Goal: Find specific page/section: Find specific page/section

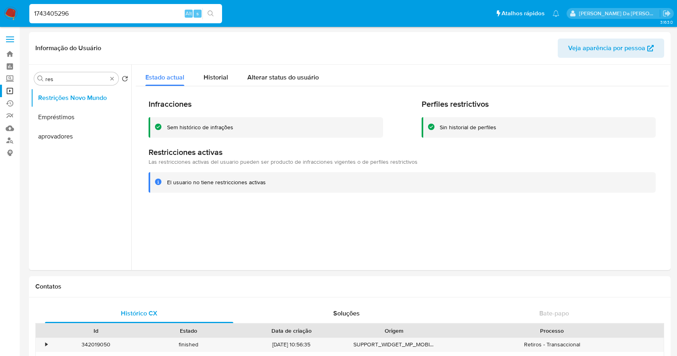
select select "10"
type input "pYNTuDjiOHWaFVv7p6w8zBxq"
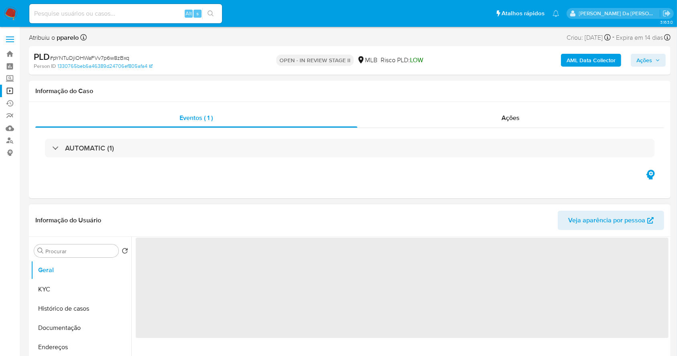
select select "10"
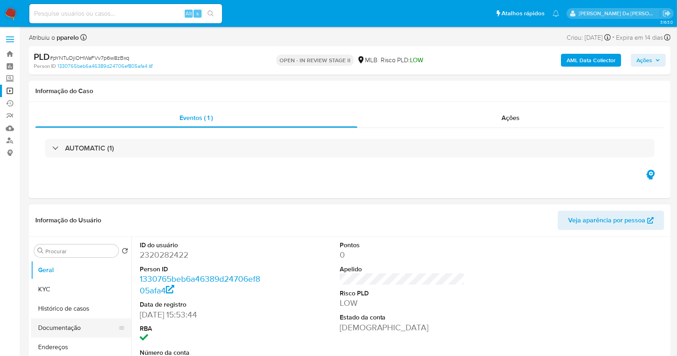
click at [72, 319] on button "Documentação" at bounding box center [78, 328] width 94 height 19
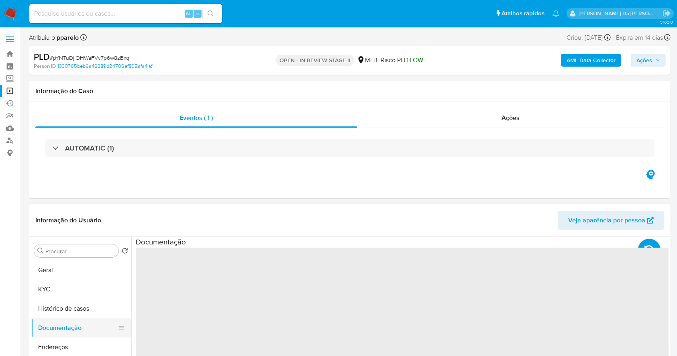
click at [66, 329] on button "Documentação" at bounding box center [78, 328] width 94 height 19
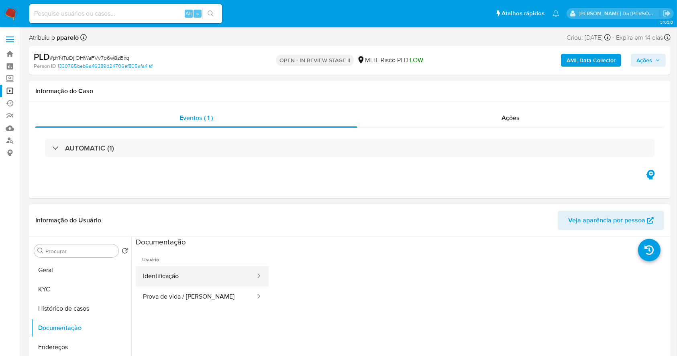
scroll to position [53, 0]
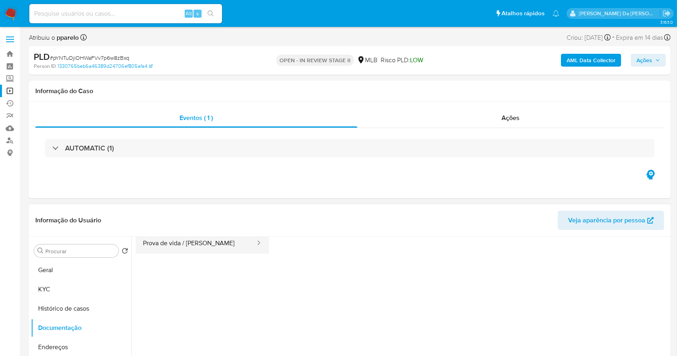
click at [196, 249] on button "Prova de vida / [PERSON_NAME]" at bounding box center [196, 243] width 121 height 20
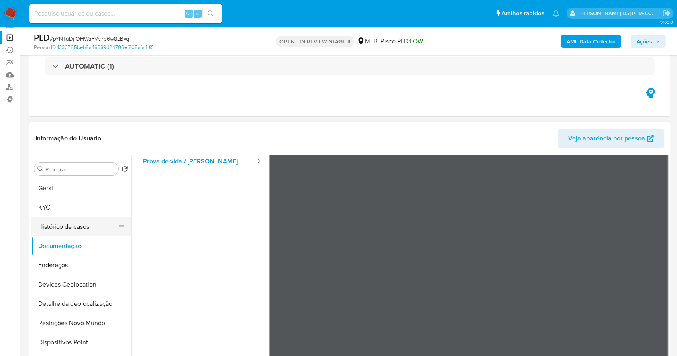
click at [64, 227] on button "Histórico de casos" at bounding box center [78, 226] width 94 height 19
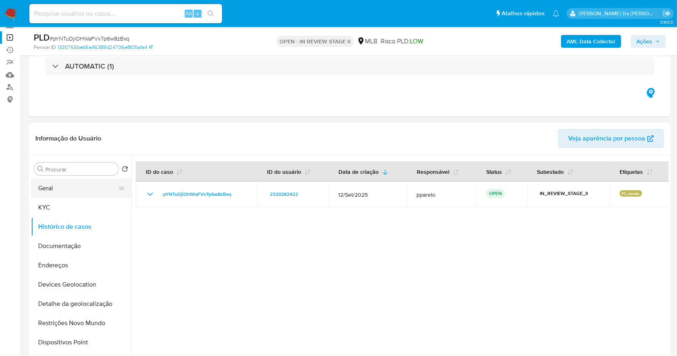
click at [71, 188] on button "Geral" at bounding box center [78, 188] width 94 height 19
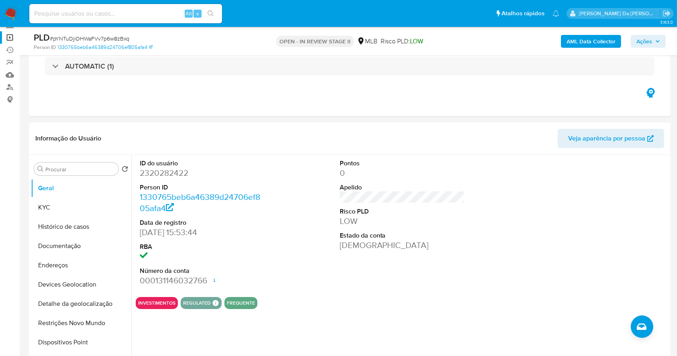
click at [102, 24] on div "Alt s" at bounding box center [125, 13] width 193 height 22
click at [104, 18] on input at bounding box center [125, 13] width 193 height 10
paste input "4vaVBehFovAqFWQ6K6ZTWKlJ"
type input "4vaVBehFovAqFWQ6K6ZTWKlJ"
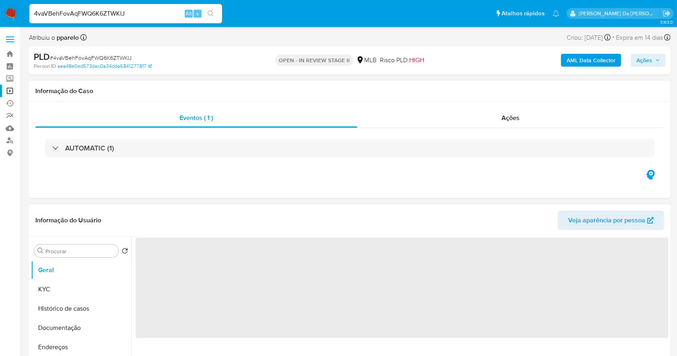
select select "10"
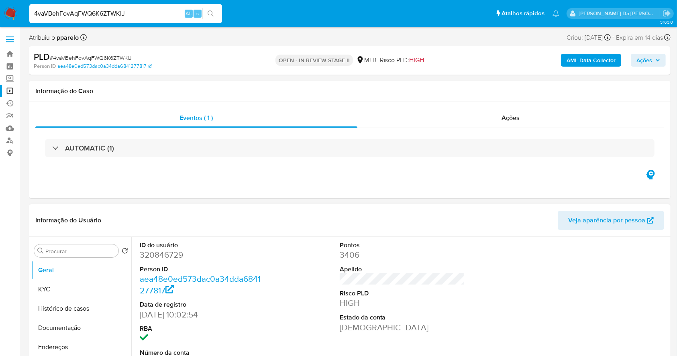
click at [102, 6] on div "4vaVBehFovAqFWQ6K6ZTWKlJ Alt s" at bounding box center [125, 13] width 193 height 19
click at [100, 11] on input "4vaVBehFovAqFWQ6K6ZTWKlJ" at bounding box center [125, 13] width 193 height 10
paste input "pYNTuDjiOHWaFVv7p6w8zBxq"
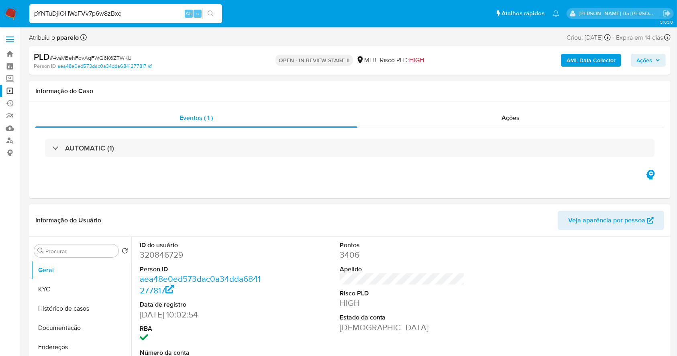
type input "pYNTuDjiOHWaFVv7p6w8zBxq"
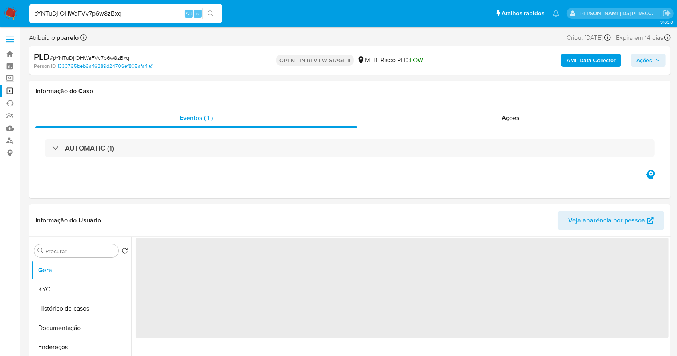
select select "10"
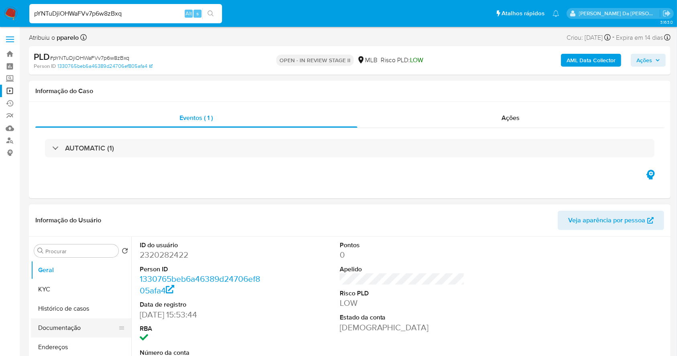
click at [59, 326] on button "Documentação" at bounding box center [78, 328] width 94 height 19
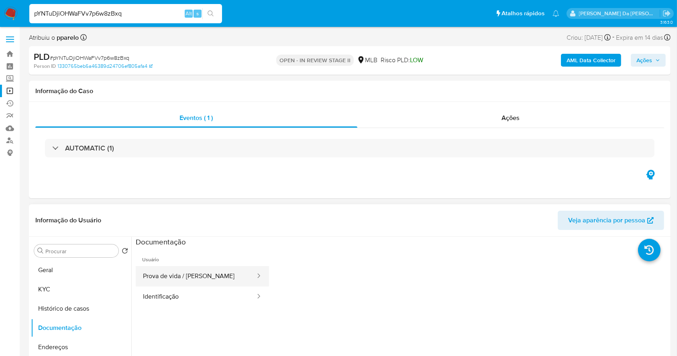
click at [176, 276] on button "Prova de vida / [PERSON_NAME]" at bounding box center [196, 276] width 121 height 20
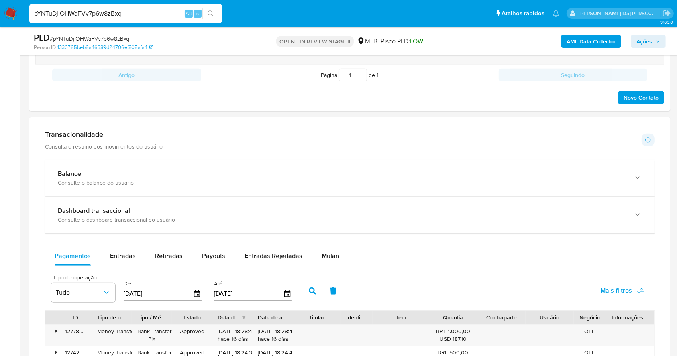
scroll to position [346, 0]
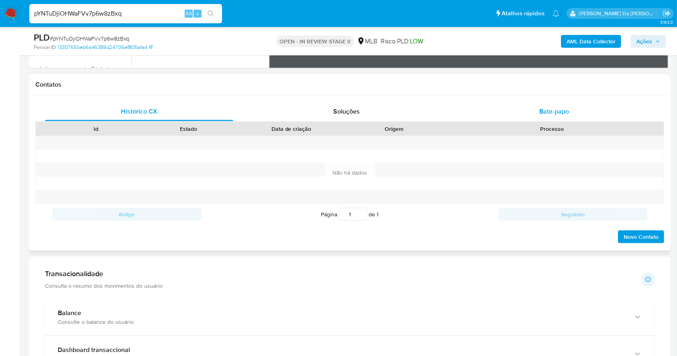
click at [562, 103] on div "Bate-papo" at bounding box center [554, 111] width 188 height 19
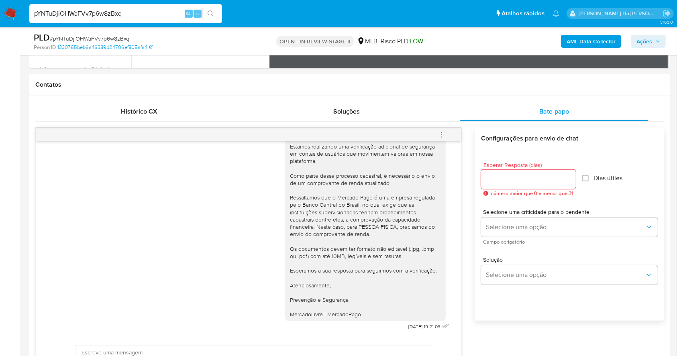
scroll to position [0, 0]
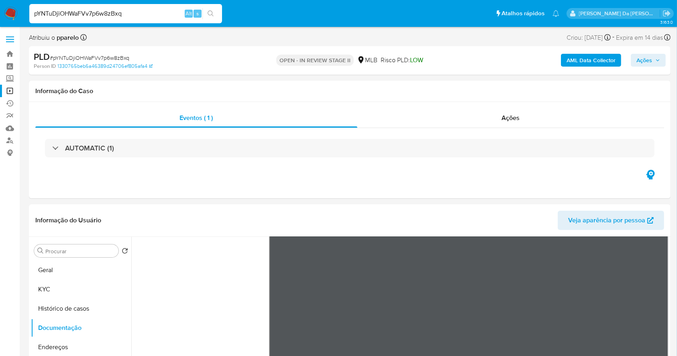
click at [131, 16] on input "pYNTuDjiOHWaFVv7p6w8zBxq" at bounding box center [125, 13] width 193 height 10
paste input "DRsU8J9AICMdqvP1GqdKPUTN"
type input "DRsU8J9AICMdqvP1GqdKPUTN"
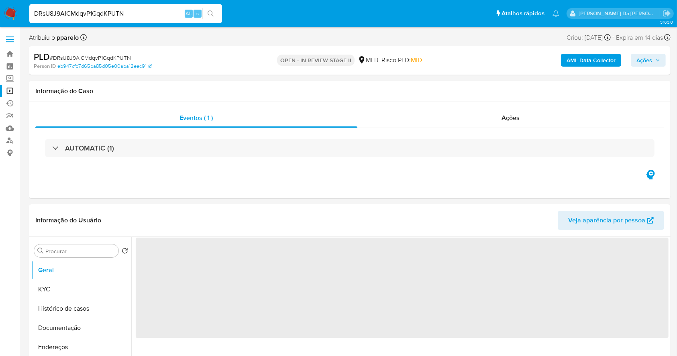
select select "10"
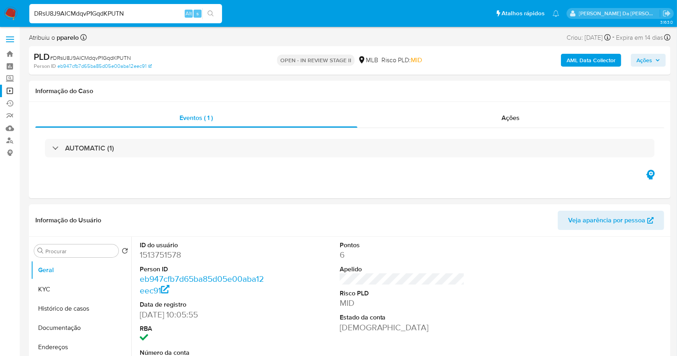
scroll to position [184, 0]
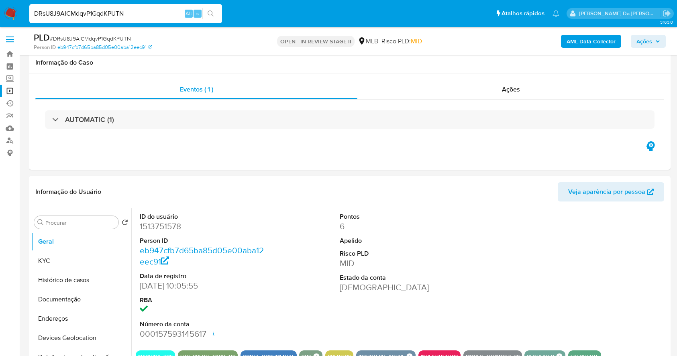
select select "10"
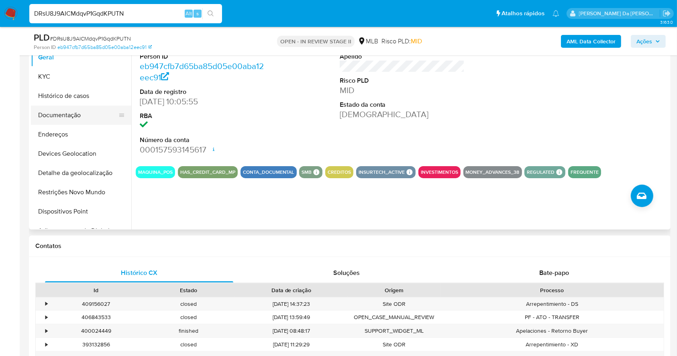
click at [68, 117] on button "Documentação" at bounding box center [78, 115] width 94 height 19
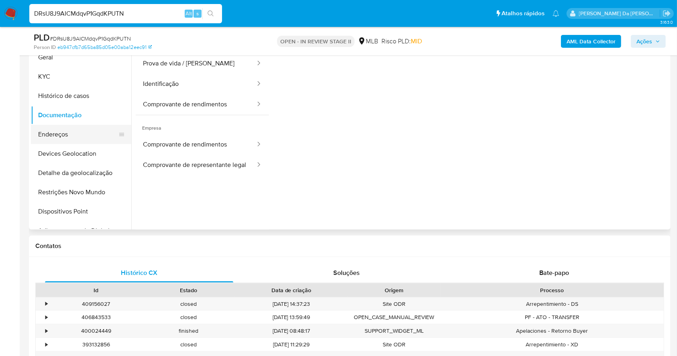
scroll to position [131, 0]
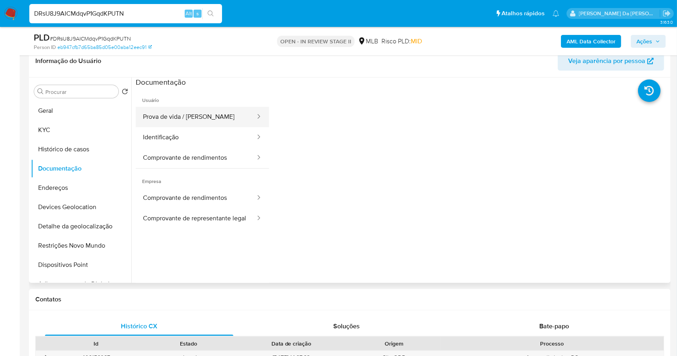
click at [206, 114] on button "Prova de vida / [PERSON_NAME]" at bounding box center [196, 117] width 121 height 20
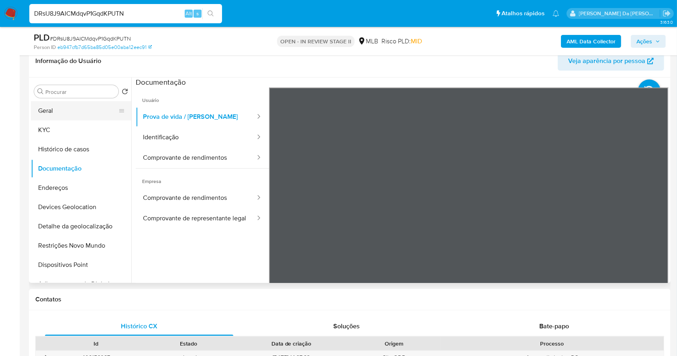
click at [61, 106] on button "Geral" at bounding box center [78, 110] width 94 height 19
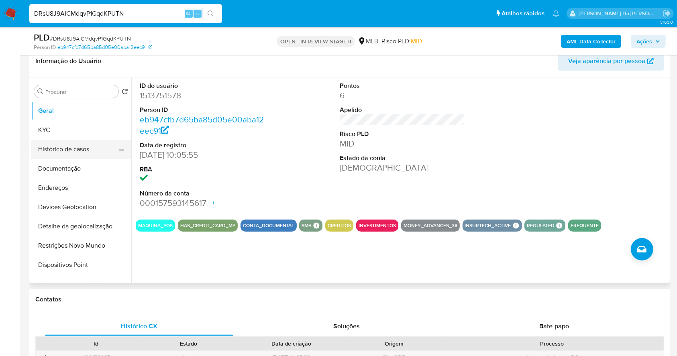
click at [71, 153] on button "Histórico de casos" at bounding box center [78, 149] width 94 height 19
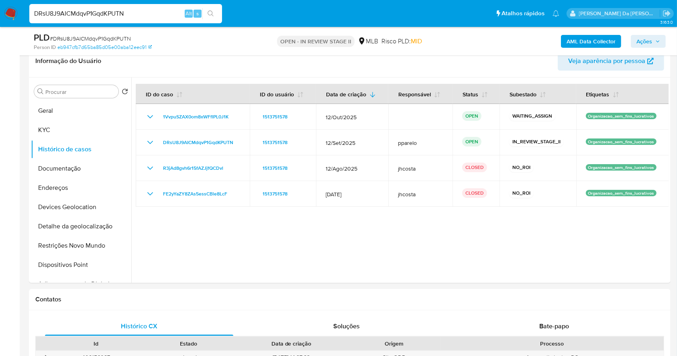
click at [104, 7] on div "DRsU8J9AICMdqvP1GqdKPUTN Alt s" at bounding box center [125, 13] width 193 height 19
click at [103, 14] on input "DRsU8J9AICMdqvP1GqdKPUTN" at bounding box center [125, 13] width 193 height 10
paste input "YalixklKEv2qt8I5kHwrG2m3"
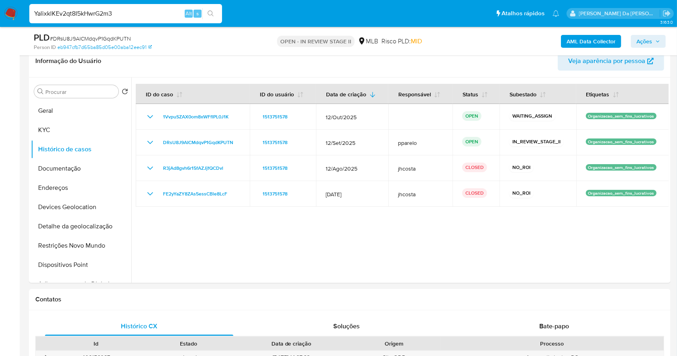
type input "YalixklKEv2qt8I5kHwrG2m3"
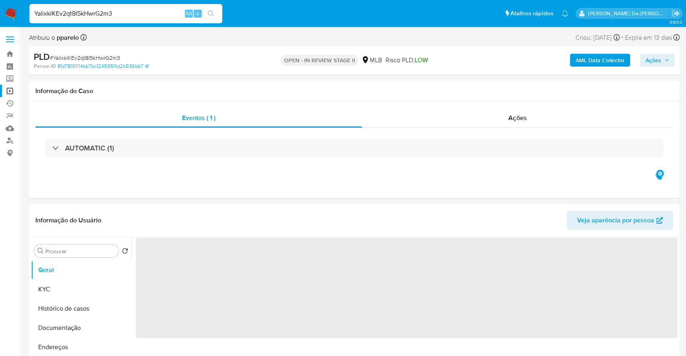
select select "10"
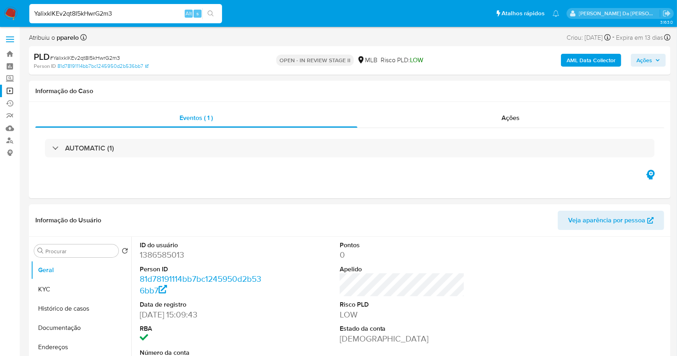
scroll to position [184, 0]
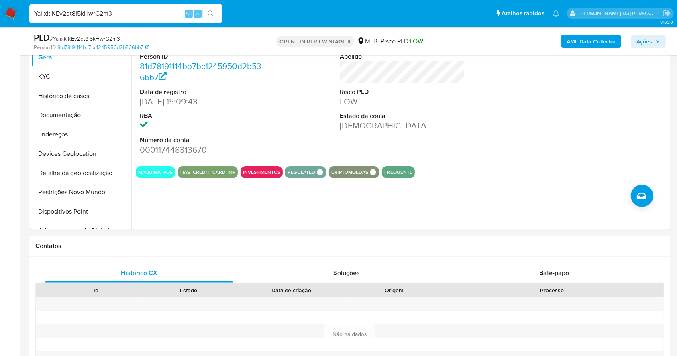
click at [118, 10] on input "YalixklKEv2qt8I5kHwrG2m3" at bounding box center [125, 13] width 193 height 10
paste input "yZCHWsgpQ0WJyrqqpgzhzsk"
type input "yZCHWsgpQ0WJyrqqpgzhzsk3"
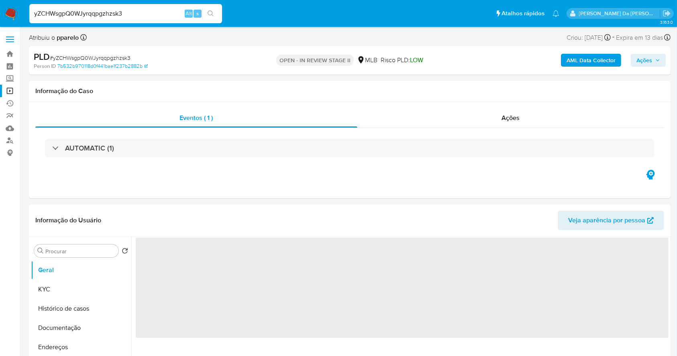
select select "10"
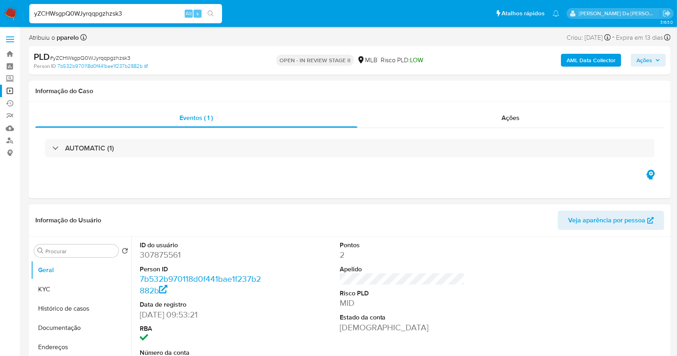
click at [70, 327] on button "Documentação" at bounding box center [81, 328] width 100 height 19
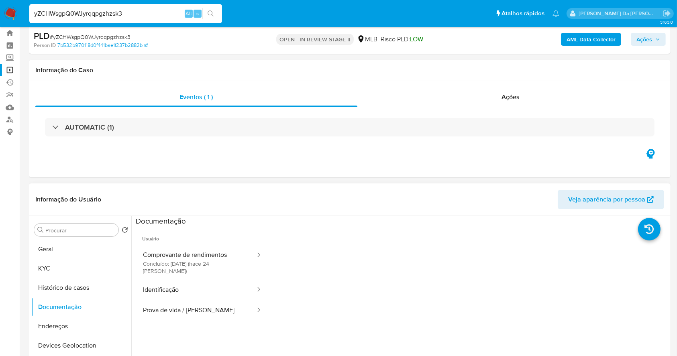
scroll to position [53, 0]
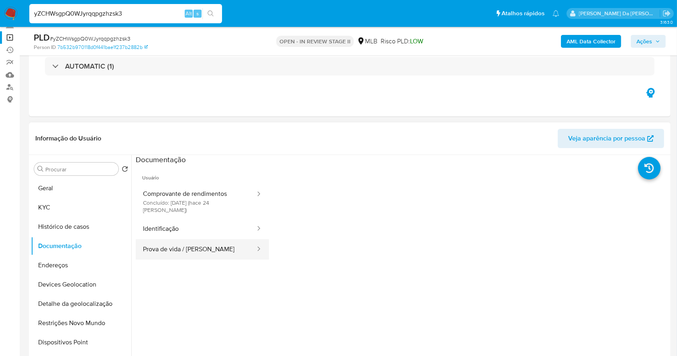
click at [191, 239] on button "Prova de vida / [PERSON_NAME]" at bounding box center [196, 249] width 121 height 20
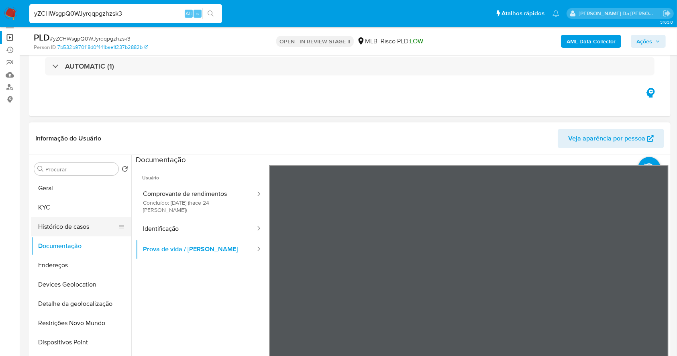
click at [68, 228] on button "Histórico de casos" at bounding box center [78, 226] width 94 height 19
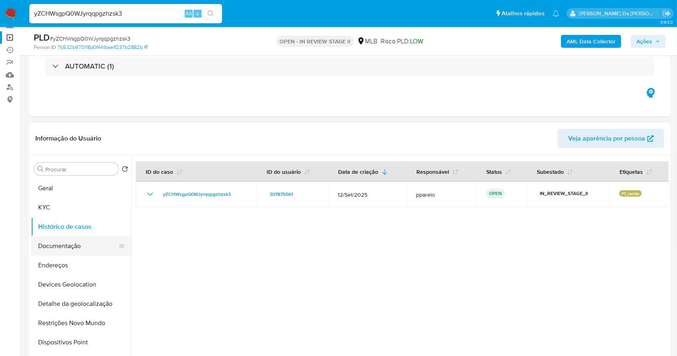
click at [74, 247] on button "Documentação" at bounding box center [78, 246] width 94 height 19
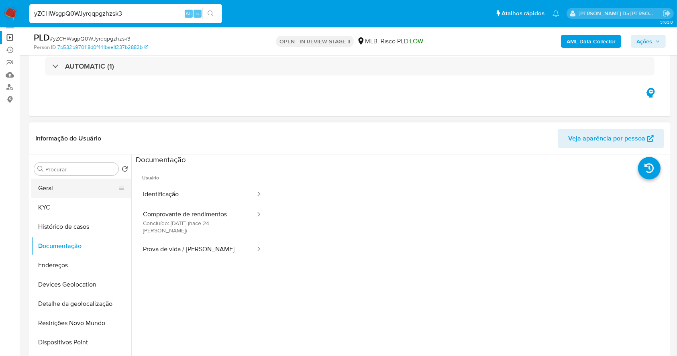
click at [63, 186] on button "Geral" at bounding box center [78, 188] width 94 height 19
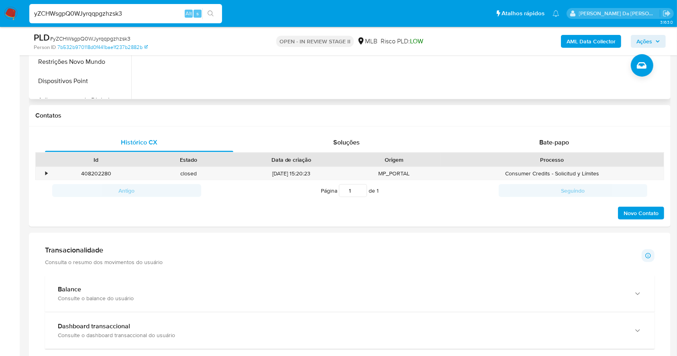
scroll to position [321, 0]
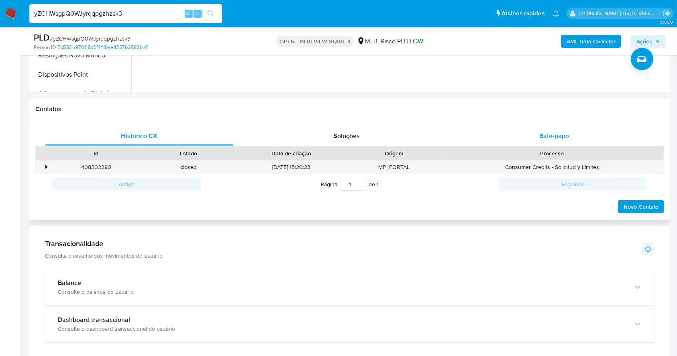
click at [547, 138] on span "Bate-papo" at bounding box center [554, 135] width 30 height 9
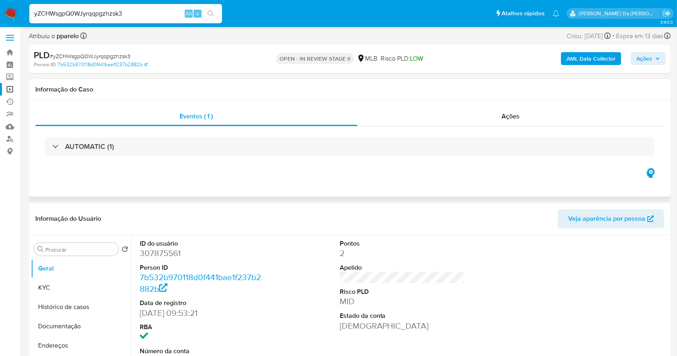
scroll to position [0, 0]
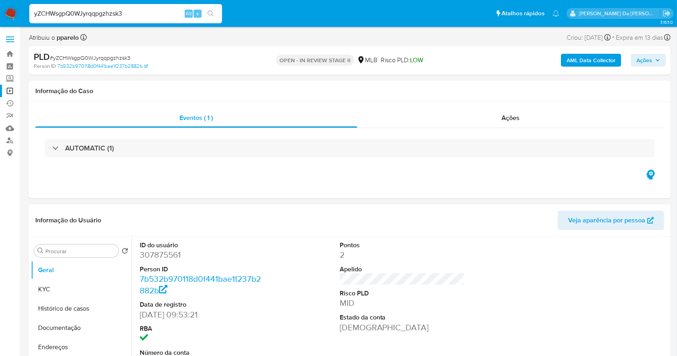
click at [127, 12] on input "yZCHWsgpQ0WJyrqqpgzhzsk3" at bounding box center [125, 13] width 193 height 10
paste input "q9DlFdmesw3dLB2sbpPcKXze"
click at [127, 12] on input "yZCHWsgpQ0WJyrqqpgzhzsk3q9DlFdmesw3dLB2sbpPcKXze" at bounding box center [125, 13] width 193 height 10
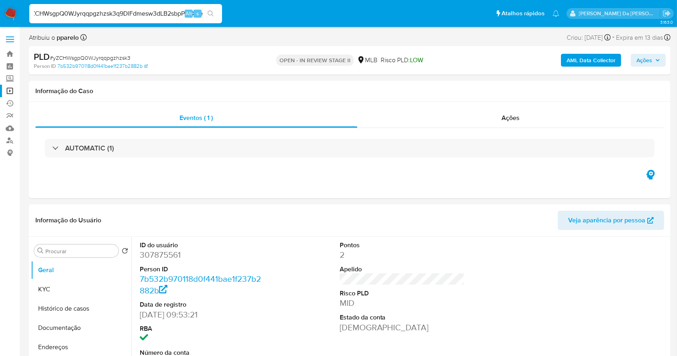
paste input
type input "q9DlFdmesw3dLB2sbpPcKXze"
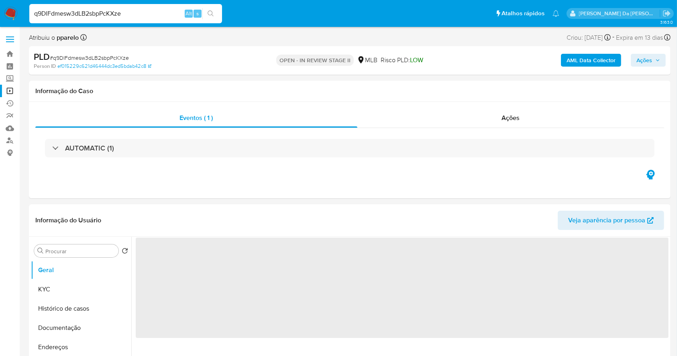
select select "10"
